Goal: Task Accomplishment & Management: Manage account settings

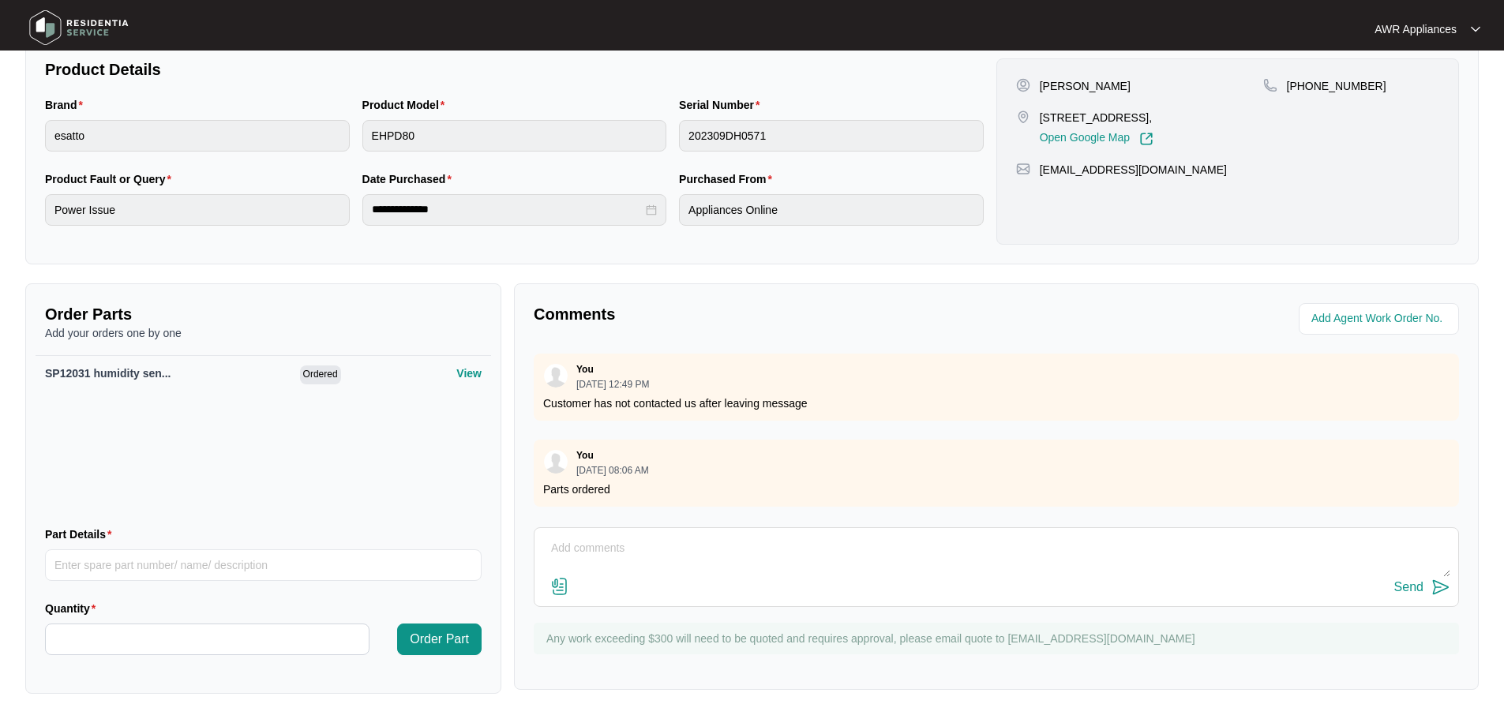
scroll to position [618, 0]
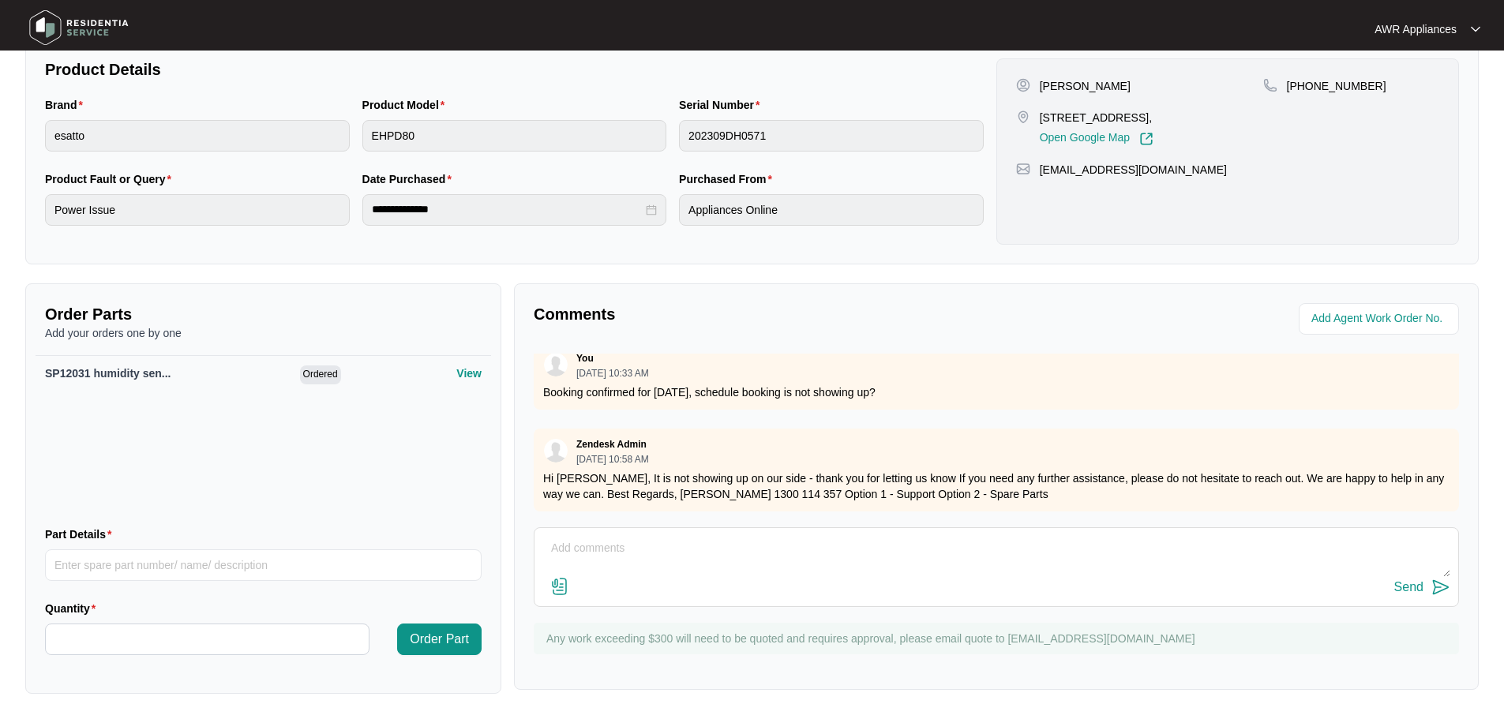
click at [52, 26] on img at bounding box center [79, 27] width 111 height 47
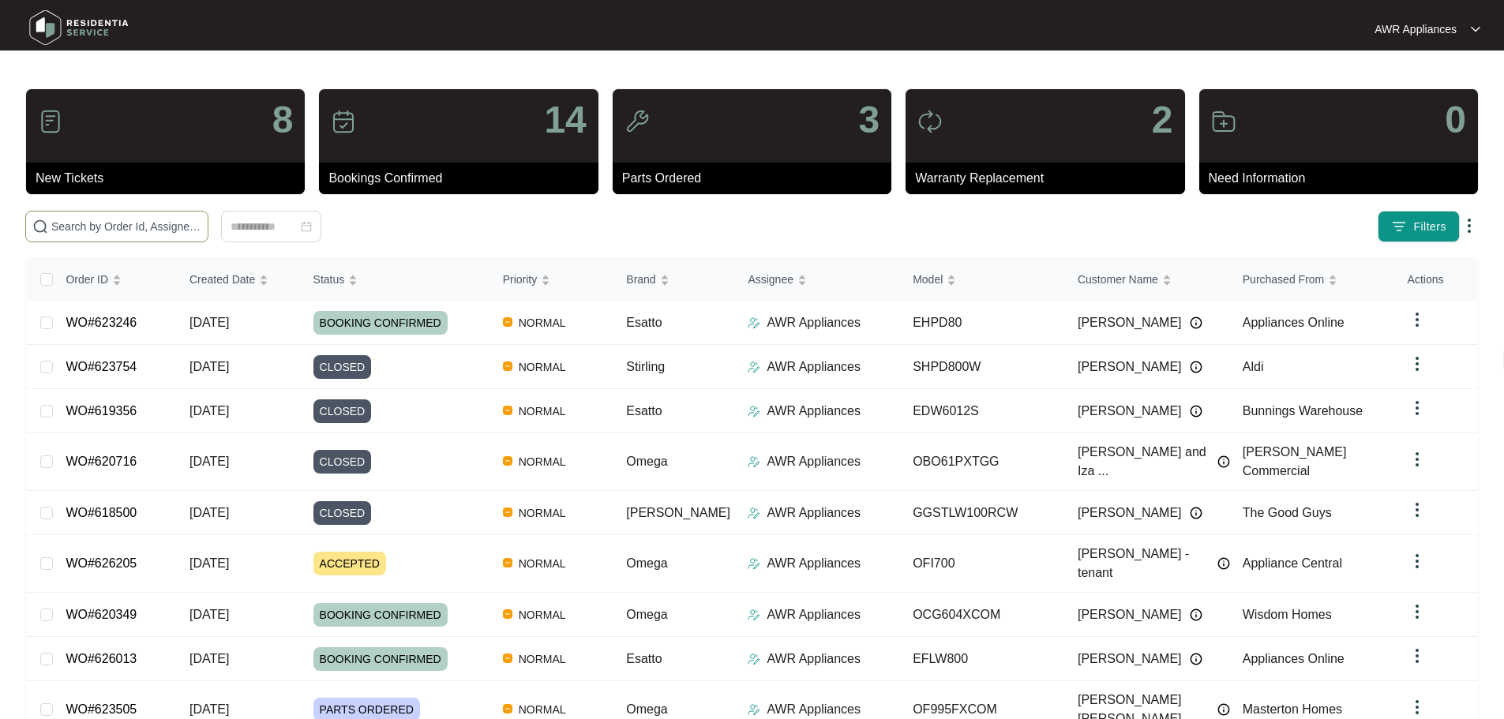
paste input "623246"
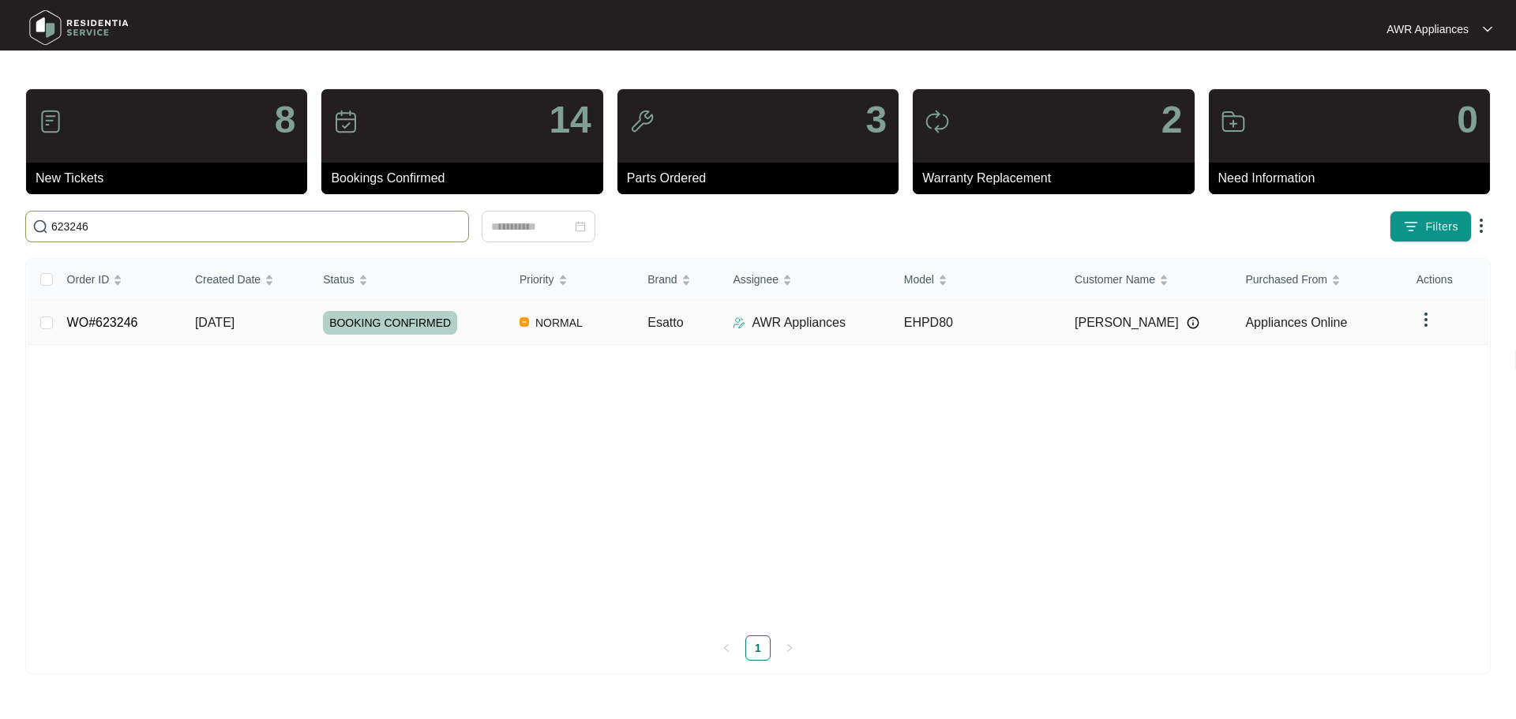
type input "623246"
click at [230, 328] on span "[DATE]" at bounding box center [214, 322] width 39 height 13
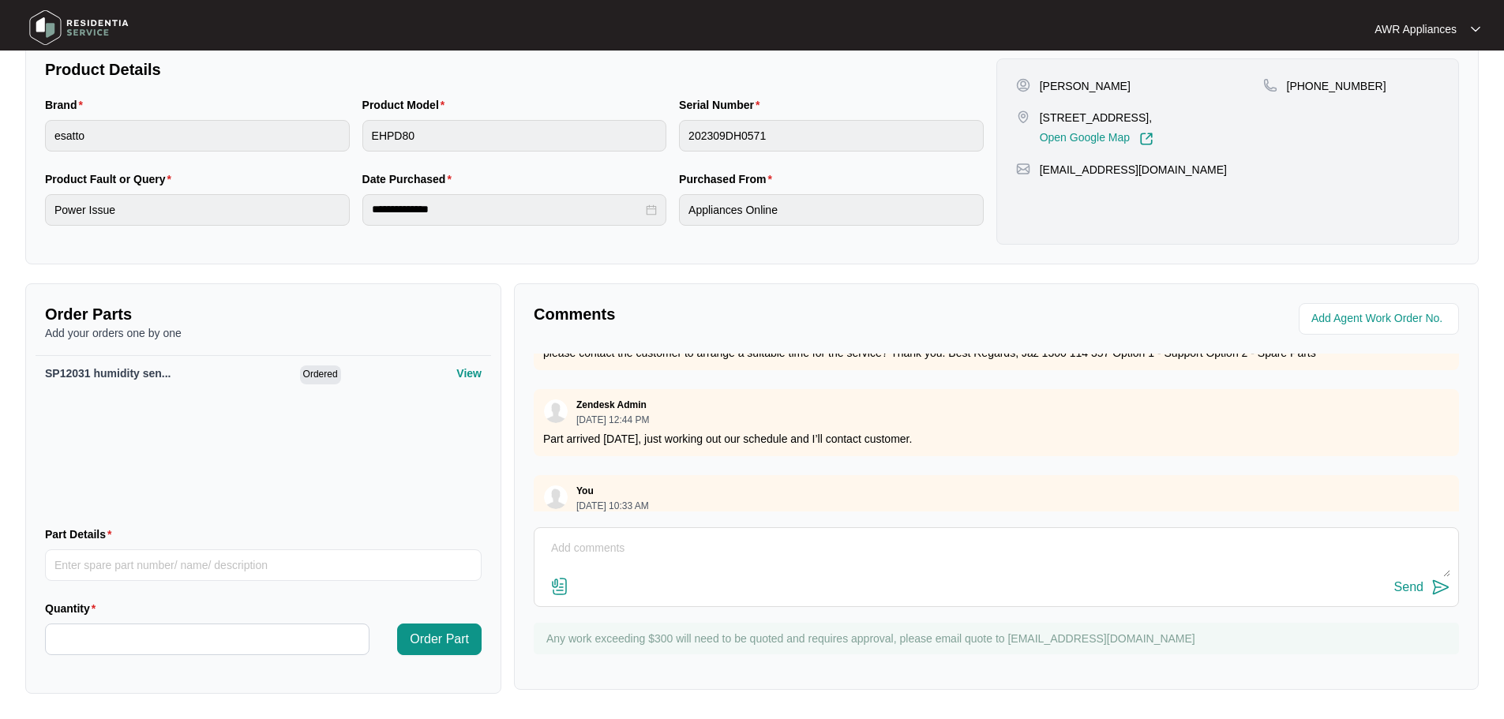
scroll to position [618, 0]
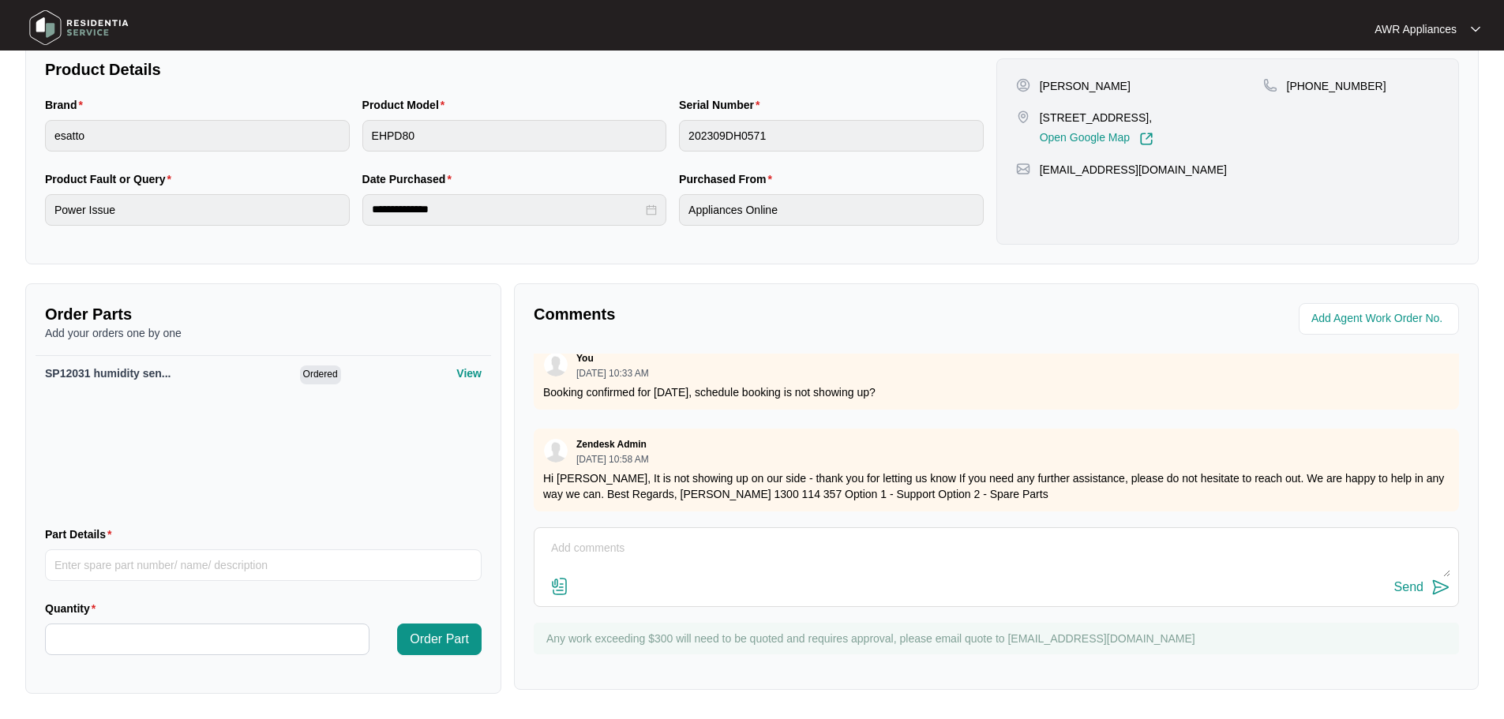
click at [603, 544] on textarea at bounding box center [996, 556] width 908 height 41
type textarea "c"
type textarea "Customer called to reschedule, now booked for [DATE]"
click at [1416, 581] on div "Send" at bounding box center [1408, 587] width 29 height 14
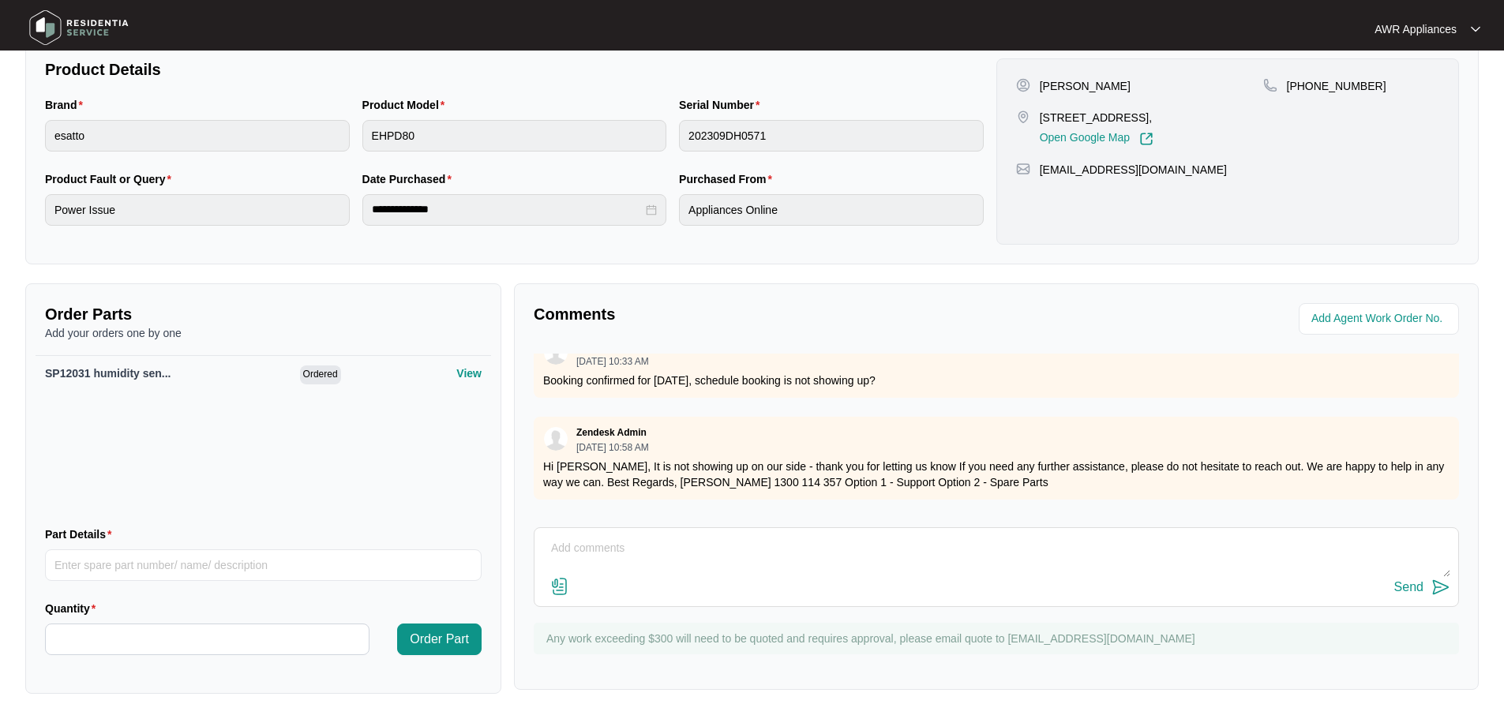
click at [48, 23] on img at bounding box center [79, 27] width 111 height 47
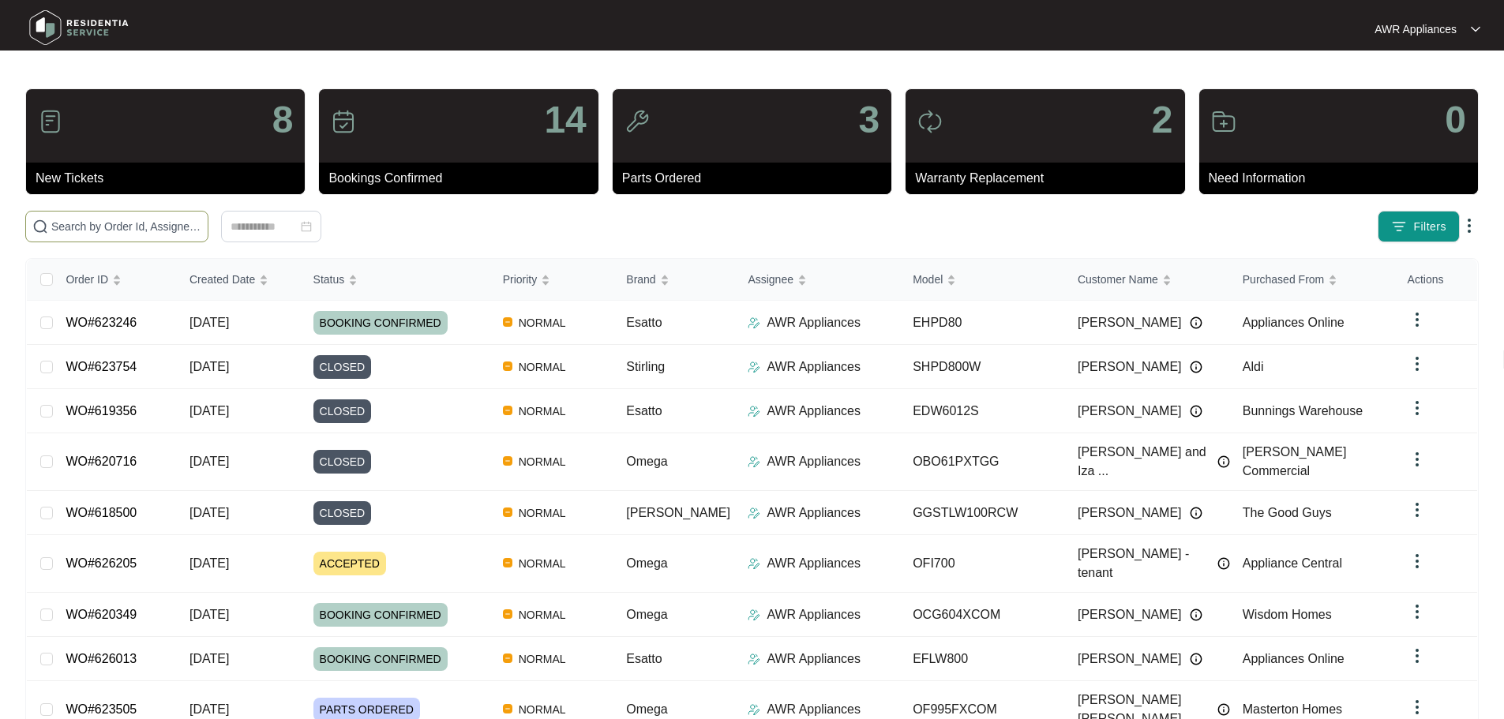
click at [86, 231] on input "text" at bounding box center [126, 226] width 150 height 17
paste input "626205"
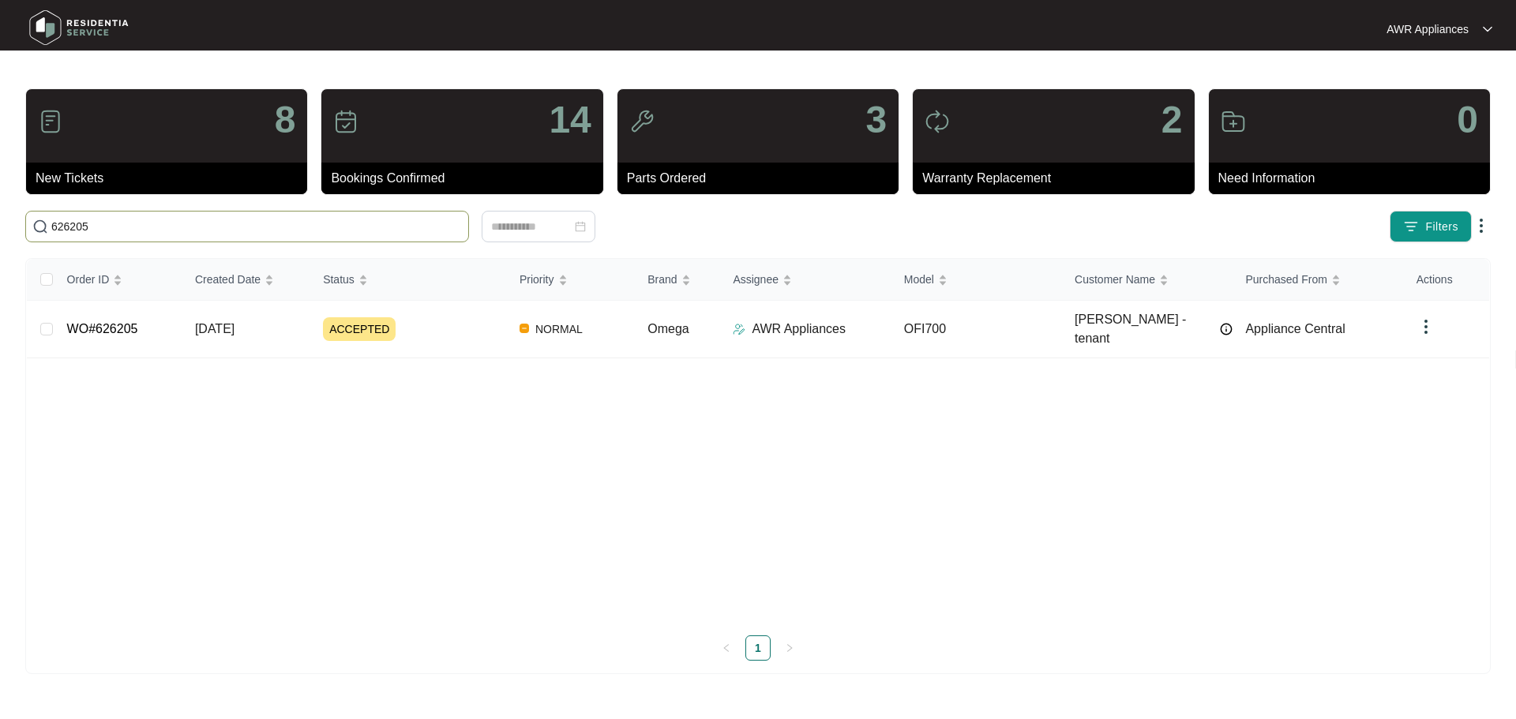
type input "626205"
click at [181, 332] on td "WO#626205" at bounding box center [118, 330] width 128 height 58
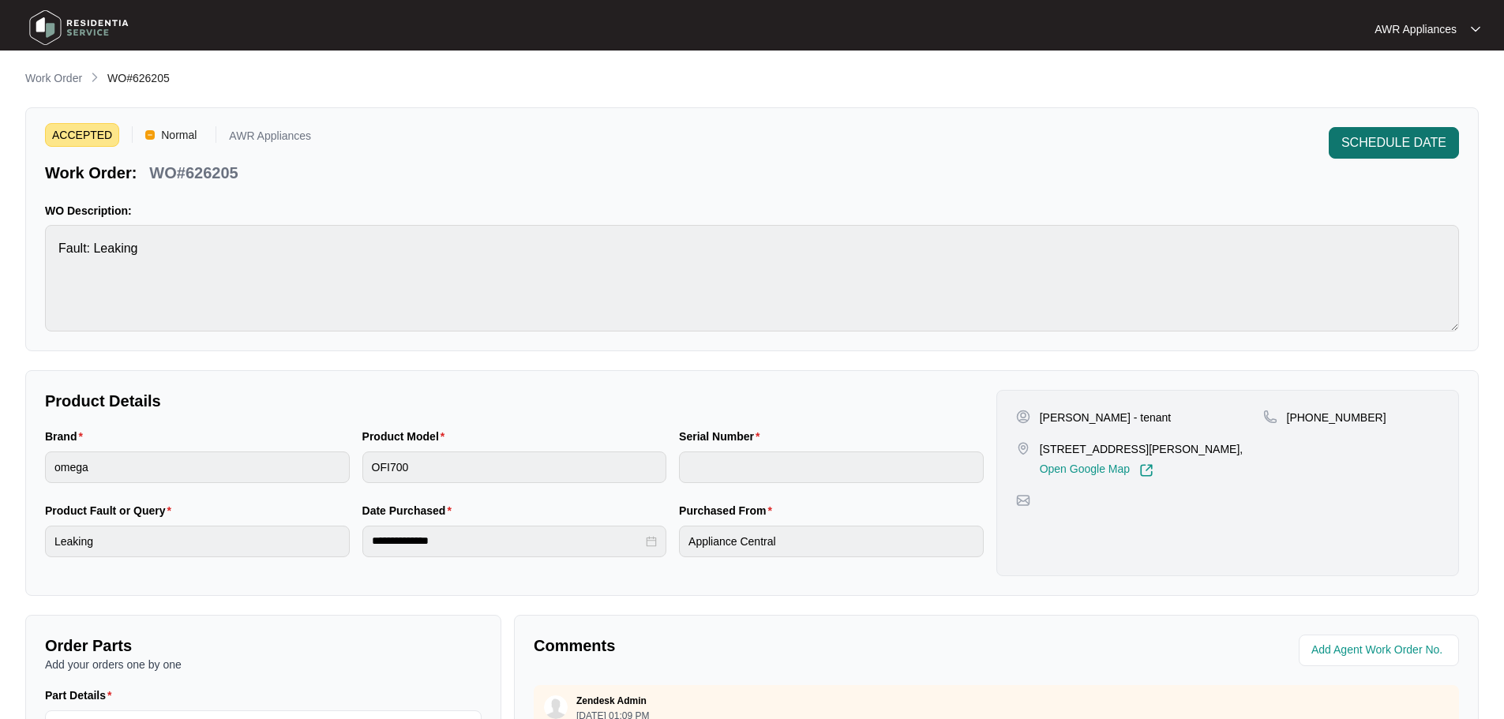
click at [1384, 146] on span "SCHEDULE DATE" at bounding box center [1393, 142] width 105 height 19
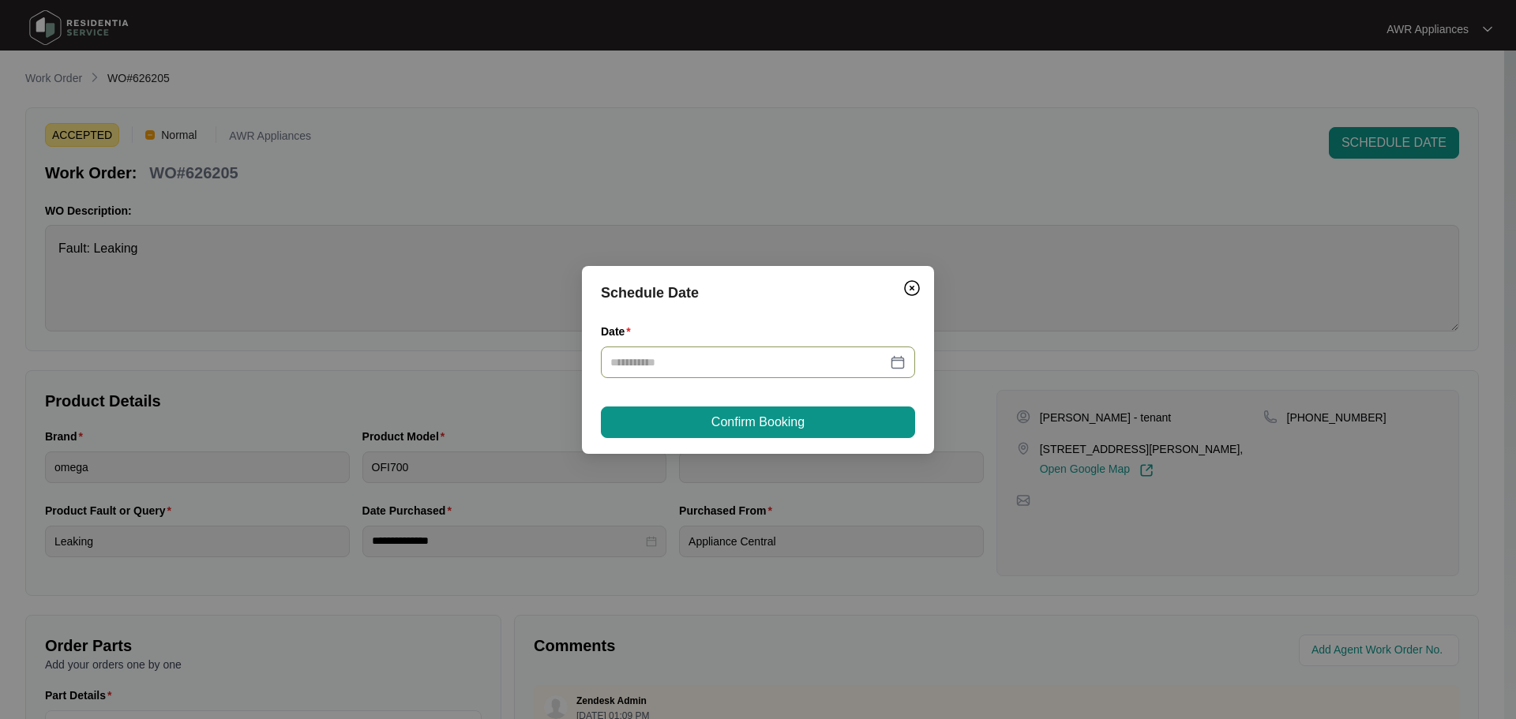
click at [726, 358] on input "Date" at bounding box center [748, 362] width 276 height 17
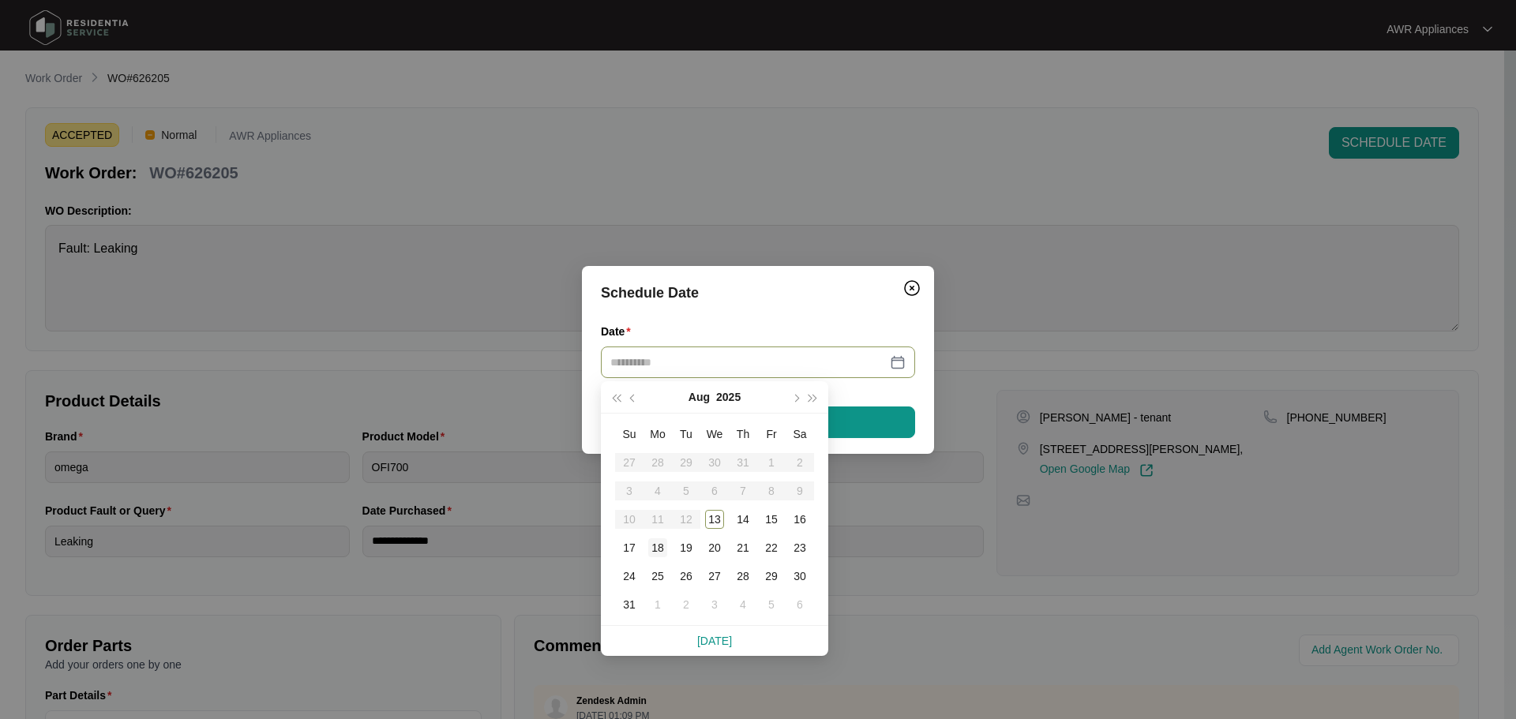
click at [657, 550] on div "18" at bounding box center [657, 547] width 19 height 19
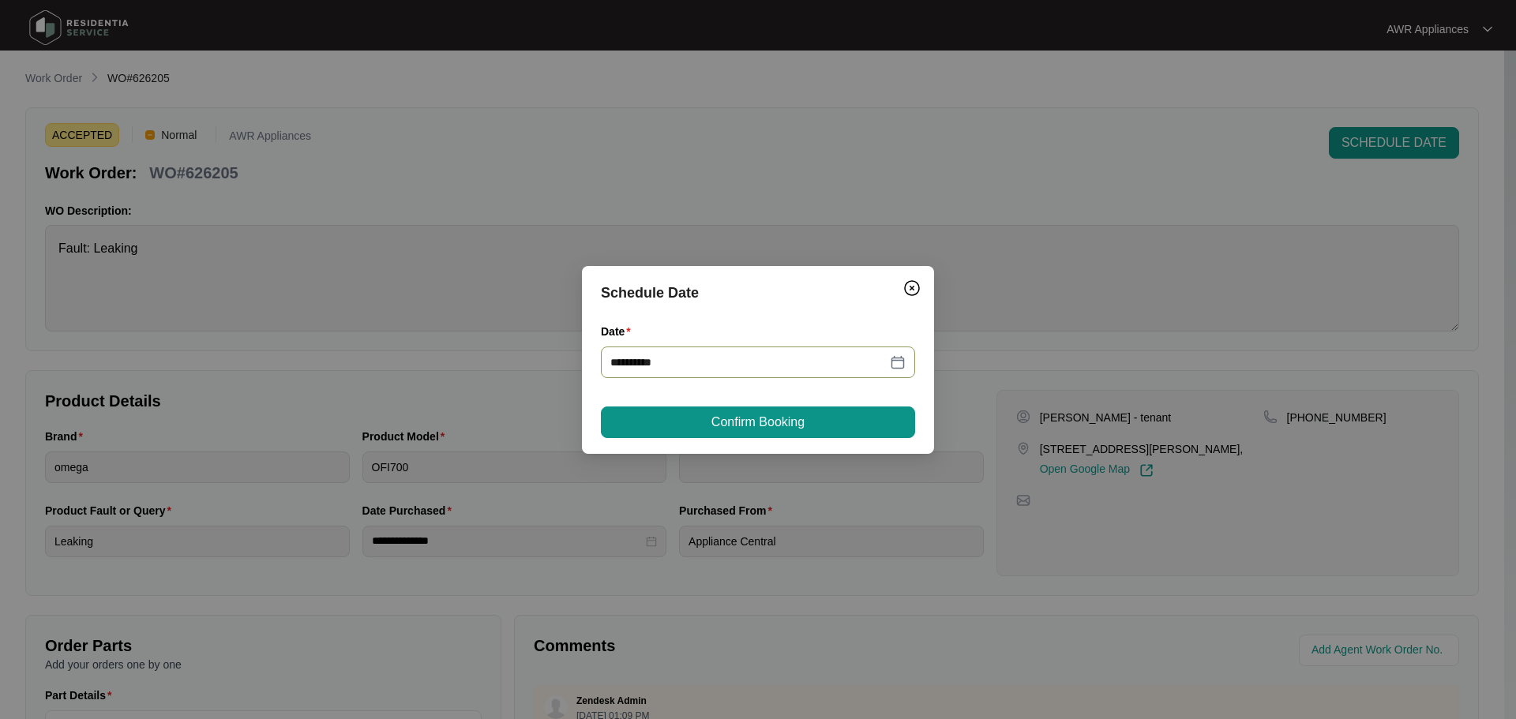
type input "**********"
click at [729, 429] on span "Confirm Booking" at bounding box center [757, 422] width 93 height 19
